Goal: Information Seeking & Learning: Learn about a topic

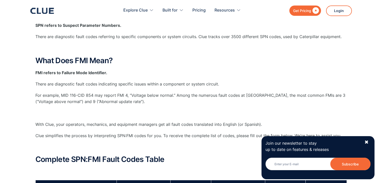
scroll to position [117, 0]
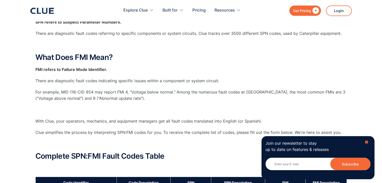
click at [367, 143] on div "✖" at bounding box center [367, 142] width 4 height 6
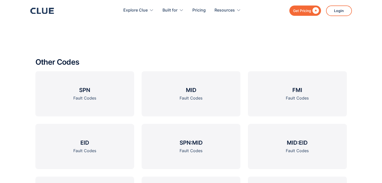
scroll to position [611, 0]
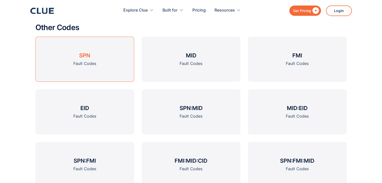
click at [86, 55] on h3 "SPN" at bounding box center [84, 56] width 11 height 8
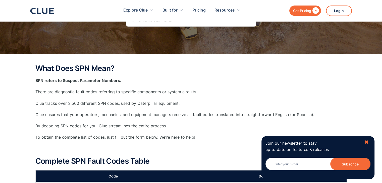
click at [368, 143] on div "✖" at bounding box center [367, 142] width 4 height 6
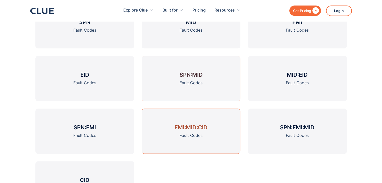
scroll to position [579, 0]
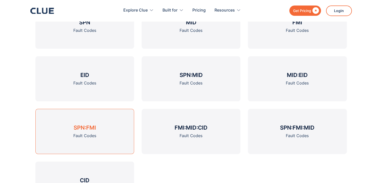
click at [81, 127] on h3 "SPN:FMI" at bounding box center [85, 128] width 22 height 8
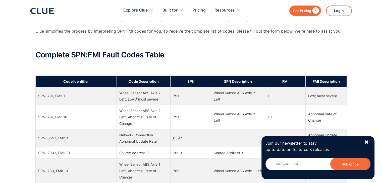
scroll to position [243, 0]
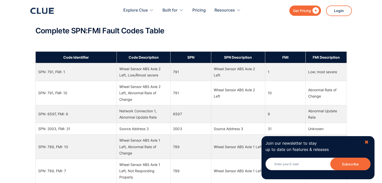
click at [368, 142] on div "✖" at bounding box center [367, 142] width 4 height 6
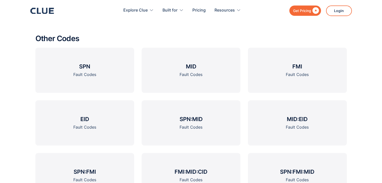
scroll to position [611, 0]
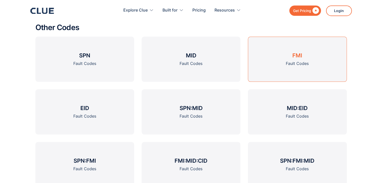
click at [302, 59] on h3 "FMI" at bounding box center [298, 56] width 10 height 8
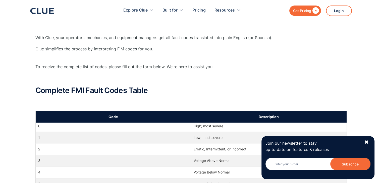
scroll to position [142, 0]
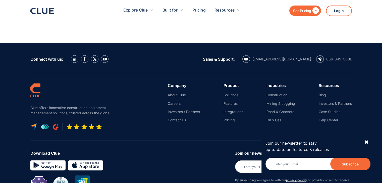
scroll to position [1123, 0]
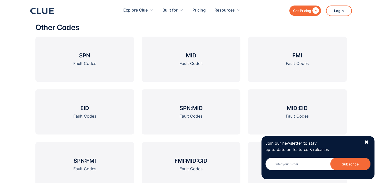
drag, startPoint x: 0, startPoint y: 0, endPoint x: 169, endPoint y: 86, distance: 189.7
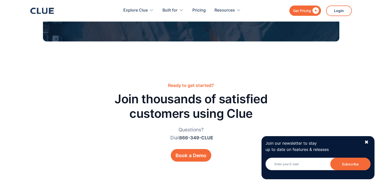
scroll to position [926, 0]
